Goal: Transaction & Acquisition: Purchase product/service

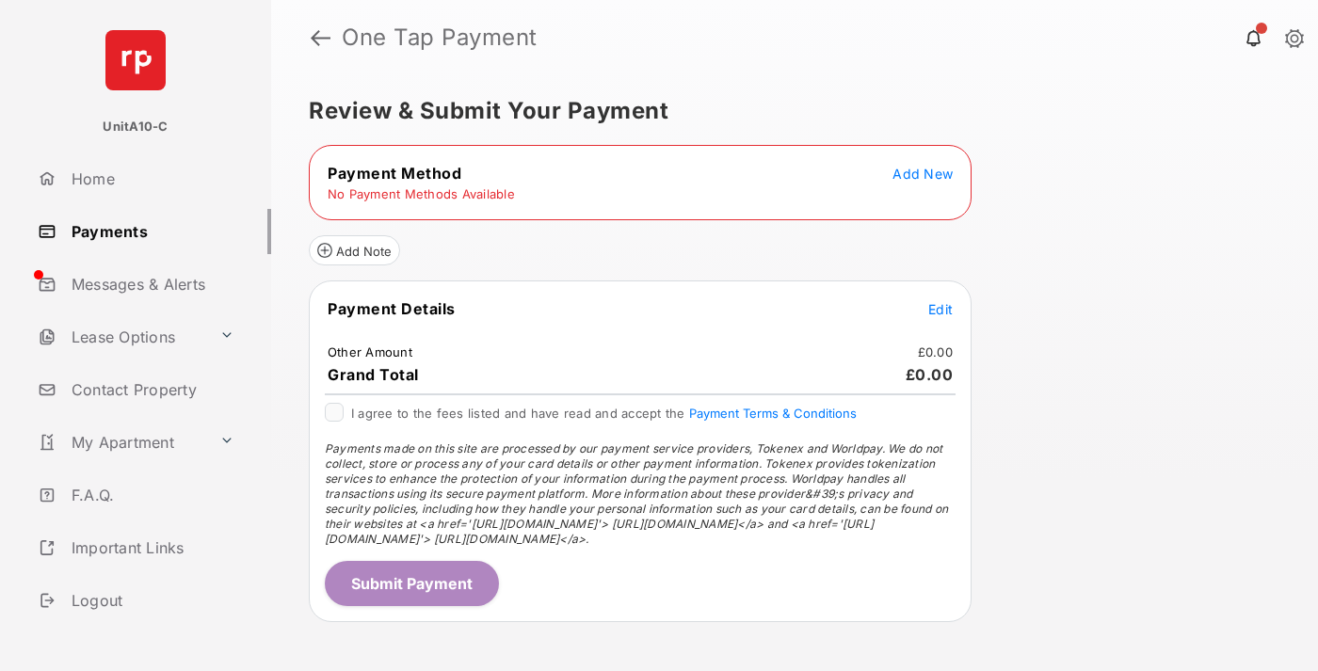
click at [922, 173] on span "Add New" at bounding box center [922, 174] width 60 height 16
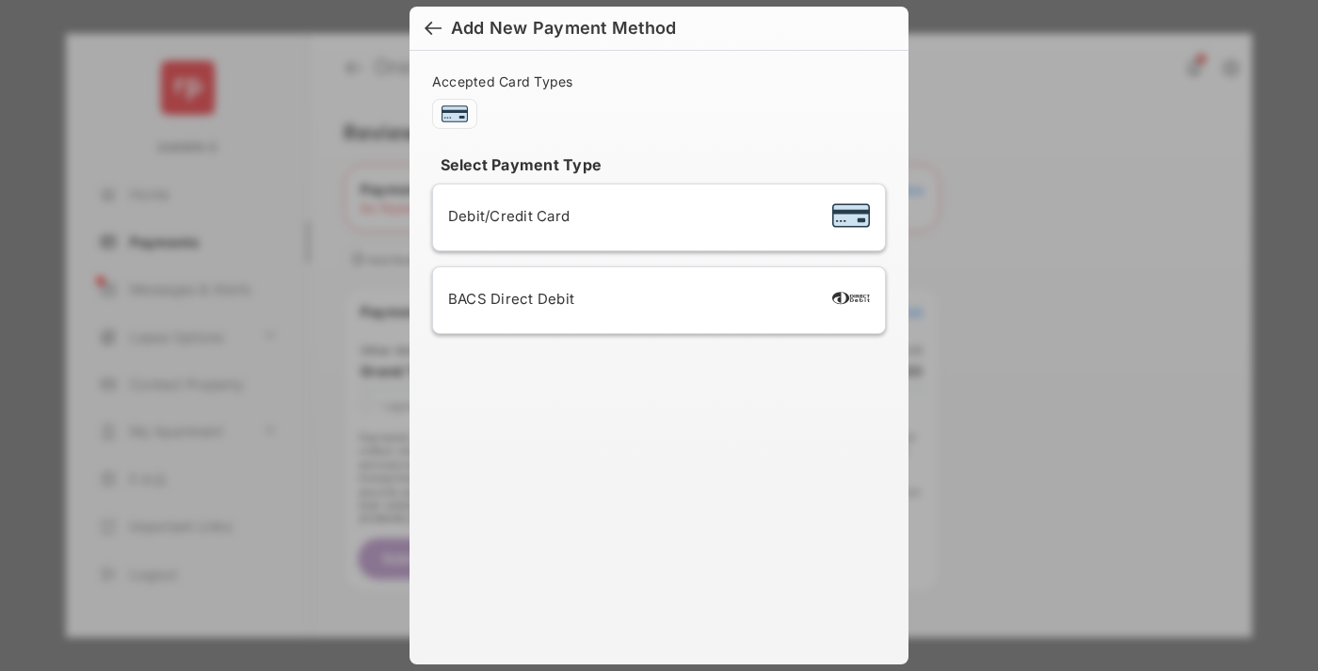
click at [504, 216] on span "Debit/Credit Card" at bounding box center [508, 216] width 121 height 18
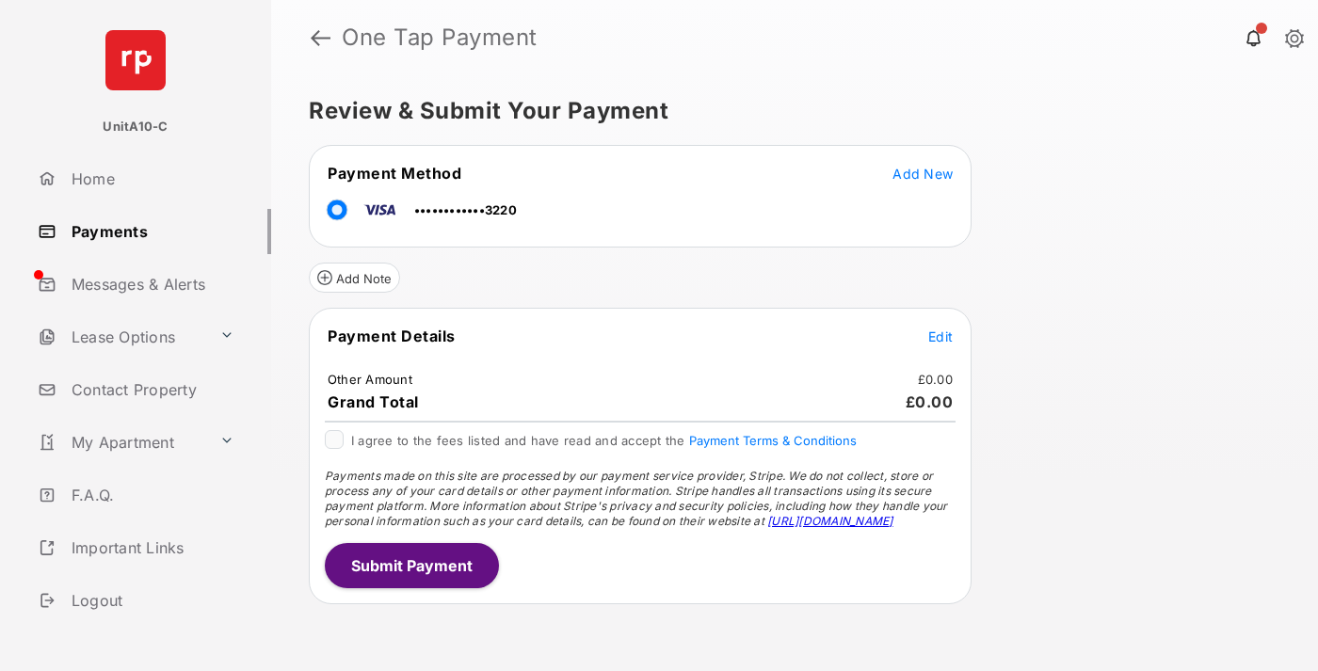
click at [940, 336] on span "Edit" at bounding box center [940, 336] width 24 height 16
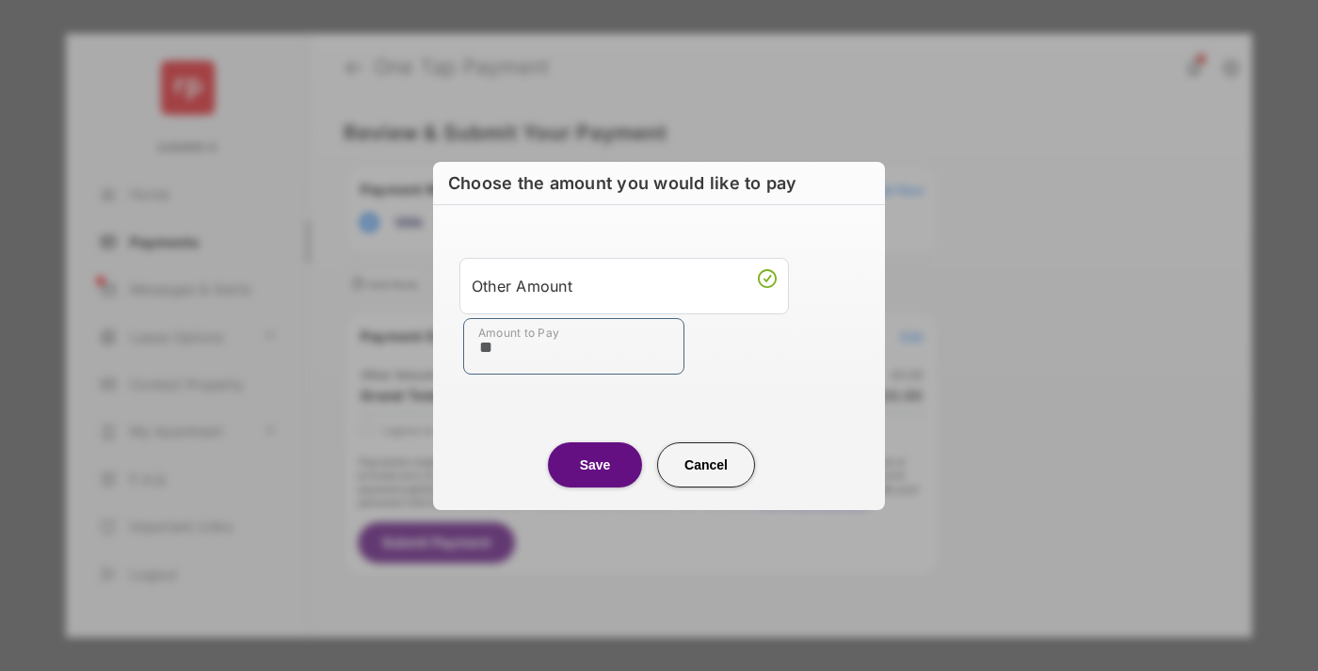
type input "**"
click at [595, 464] on button "Save" at bounding box center [595, 464] width 94 height 45
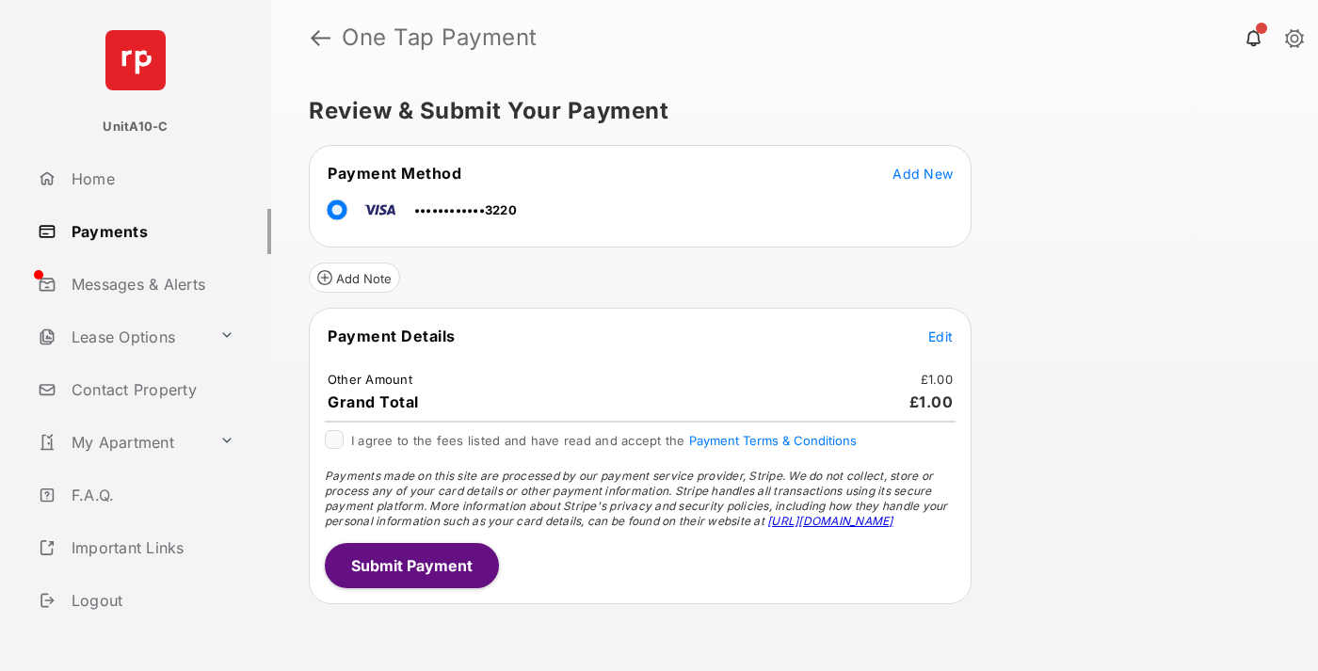
click at [410, 565] on button "Submit Payment" at bounding box center [412, 565] width 174 height 45
